Goal: Information Seeking & Learning: Check status

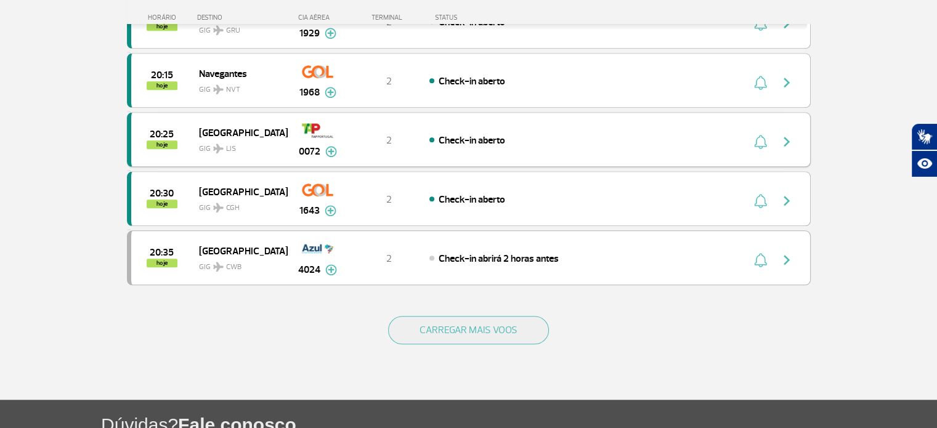
scroll to position [1109, 0]
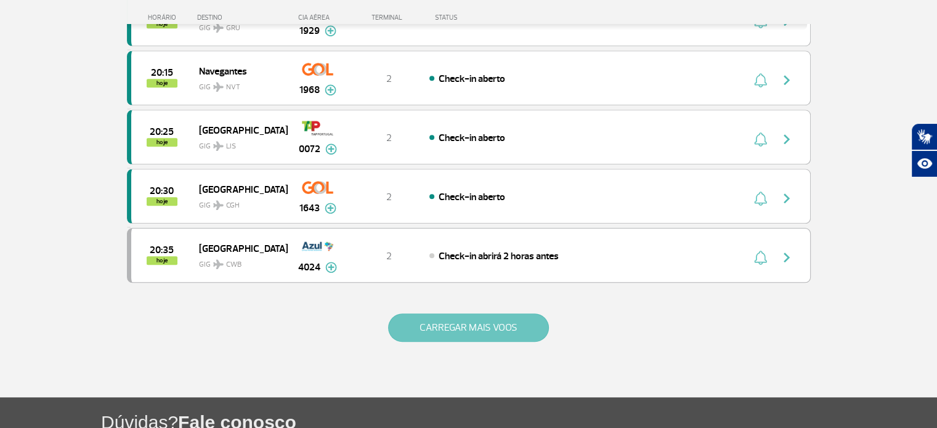
click at [456, 325] on button "CARREGAR MAIS VOOS" at bounding box center [468, 328] width 161 height 28
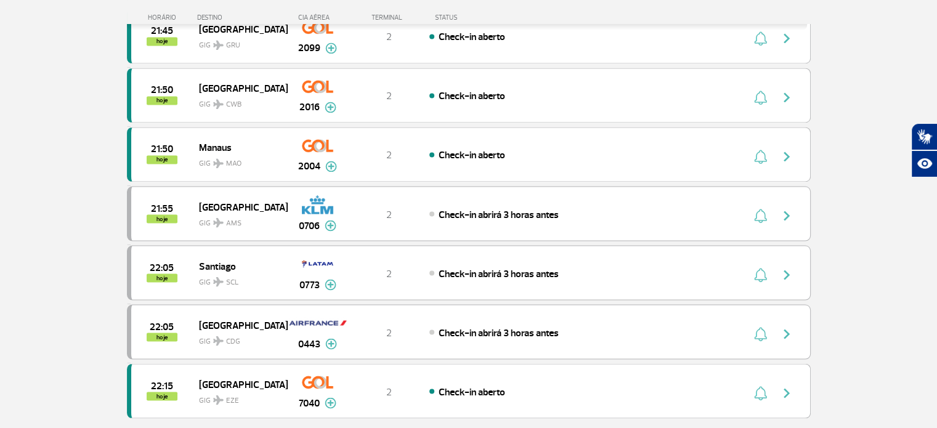
scroll to position [2218, 0]
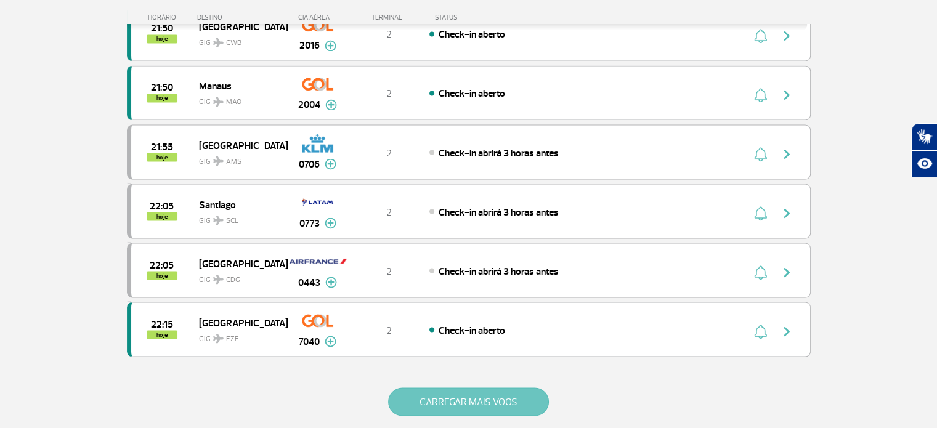
click at [460, 389] on button "CARREGAR MAIS VOOS" at bounding box center [468, 402] width 161 height 28
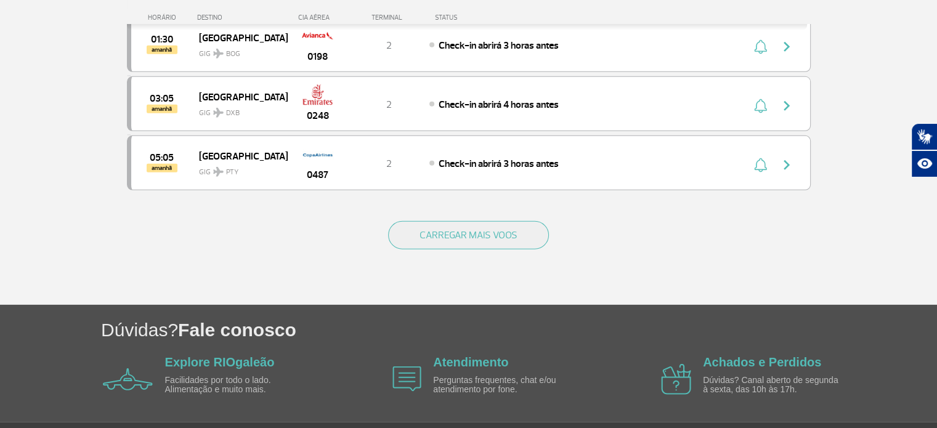
scroll to position [3446, 0]
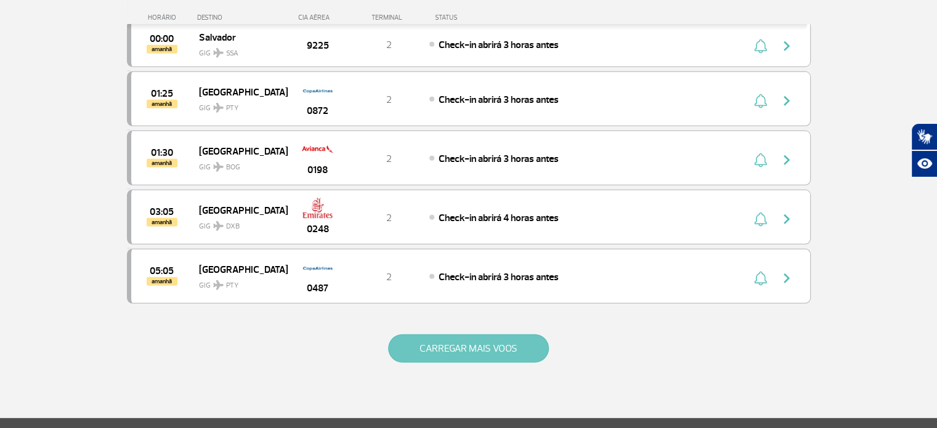
click at [486, 335] on button "CARREGAR MAIS VOOS" at bounding box center [468, 349] width 161 height 28
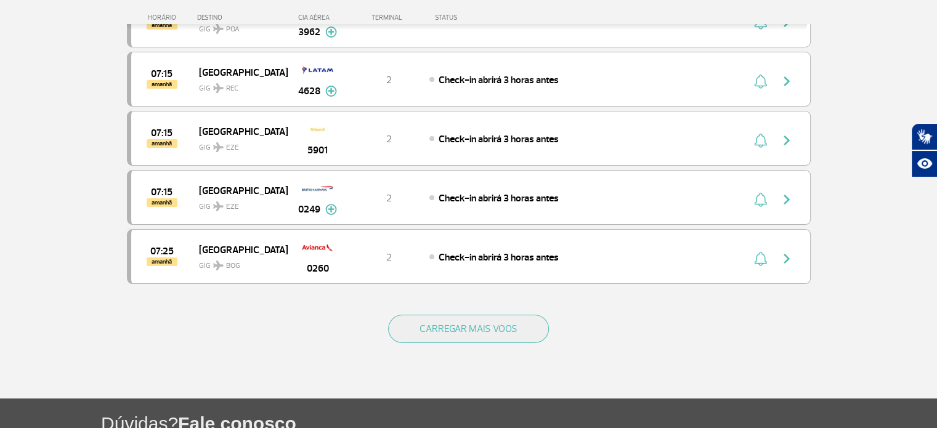
scroll to position [4742, 0]
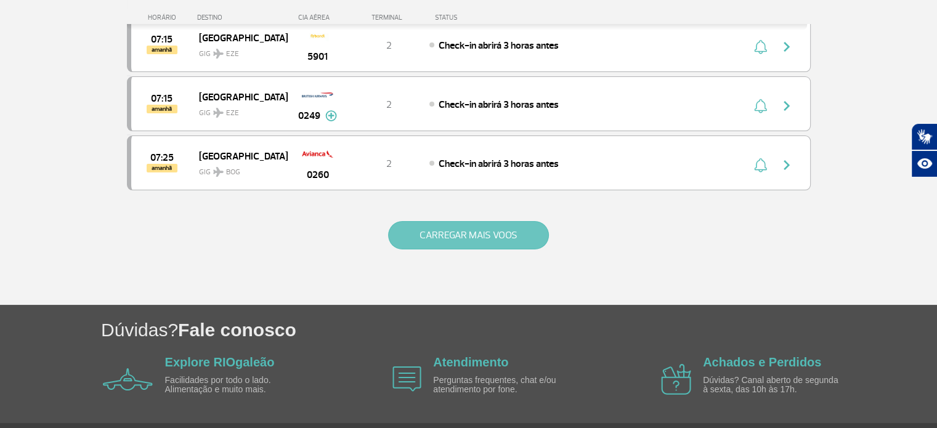
click at [466, 221] on button "CARREGAR MAIS VOOS" at bounding box center [468, 235] width 161 height 28
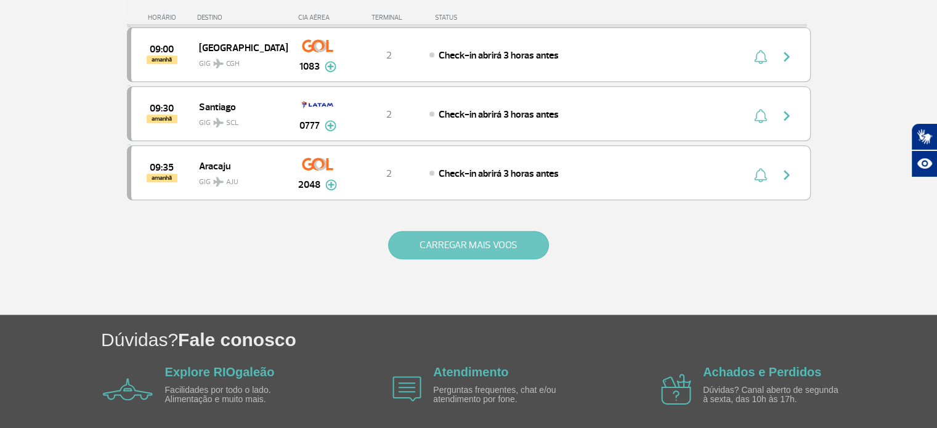
click at [466, 231] on button "CARREGAR MAIS VOOS" at bounding box center [468, 245] width 161 height 28
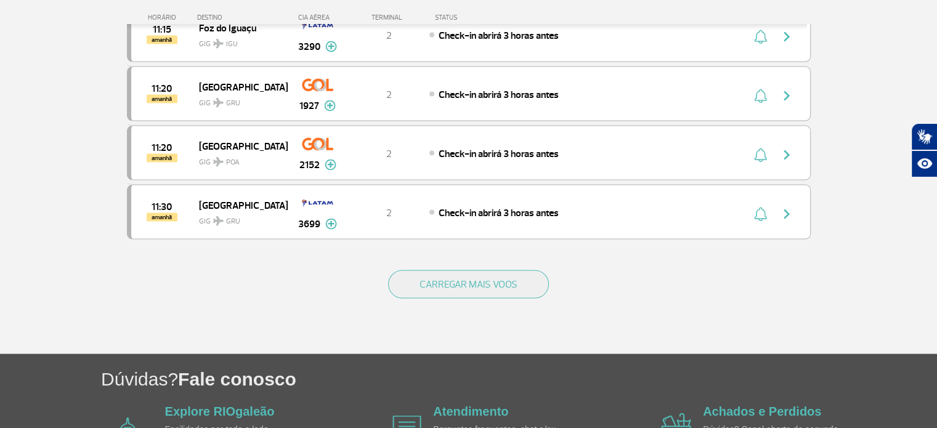
scroll to position [7089, 0]
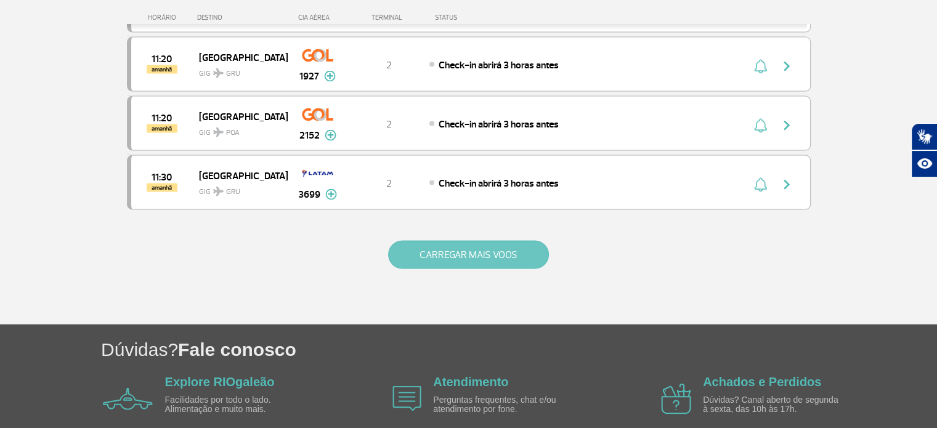
click at [497, 241] on button "CARREGAR MAIS VOOS" at bounding box center [468, 255] width 161 height 28
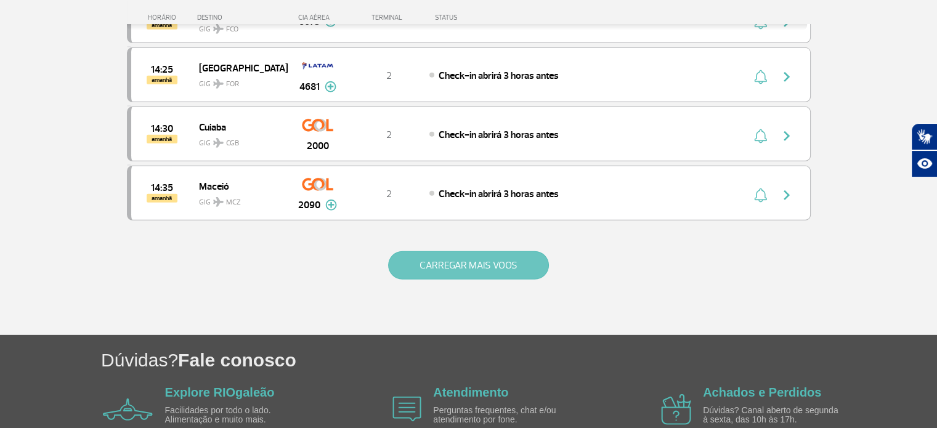
click at [486, 251] on button "CARREGAR MAIS VOOS" at bounding box center [468, 265] width 161 height 28
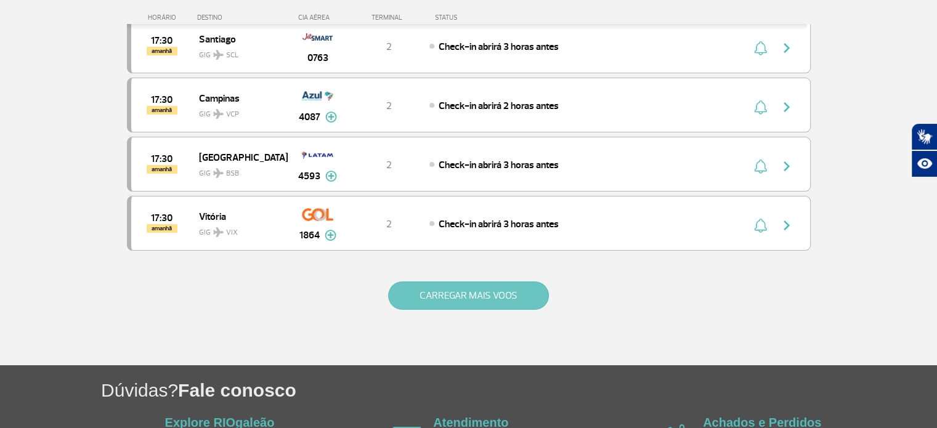
scroll to position [9426, 0]
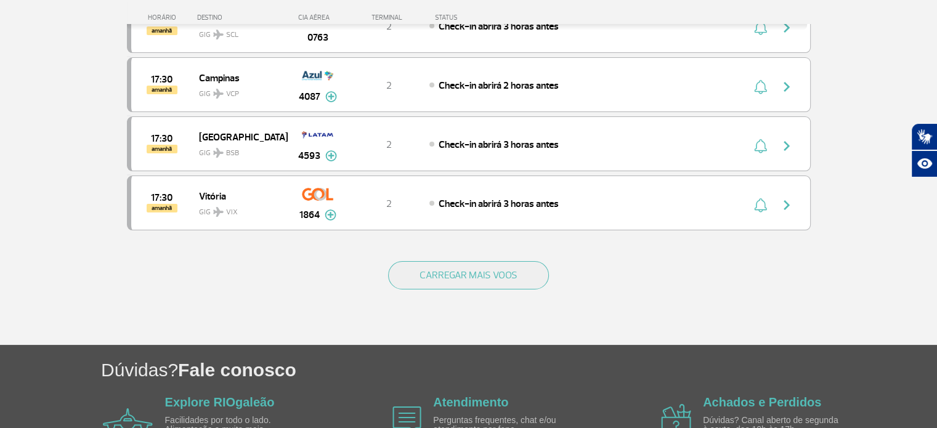
click at [486, 246] on div "CARREGAR MAIS VOOS" at bounding box center [469, 295] width 684 height 99
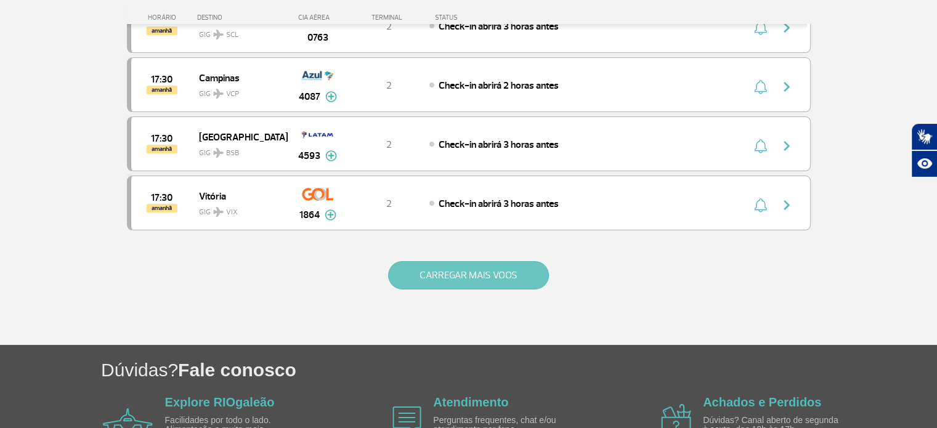
click at [488, 261] on button "CARREGAR MAIS VOOS" at bounding box center [468, 275] width 161 height 28
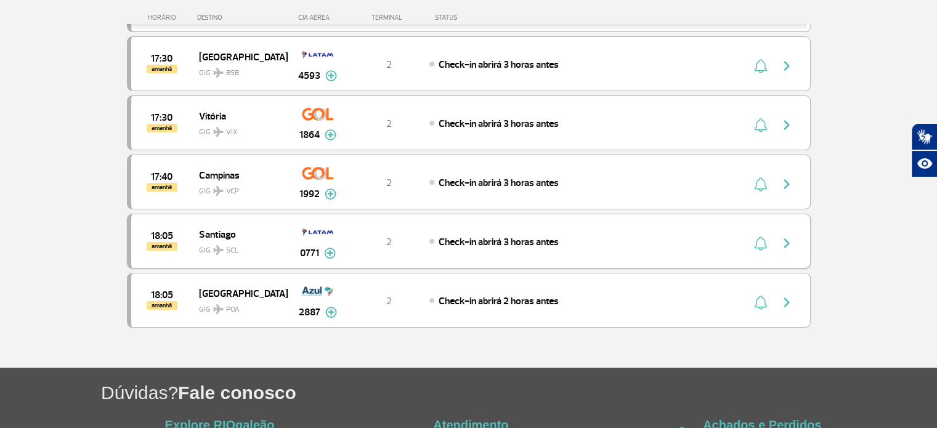
scroll to position [9528, 0]
